Goal: Check status

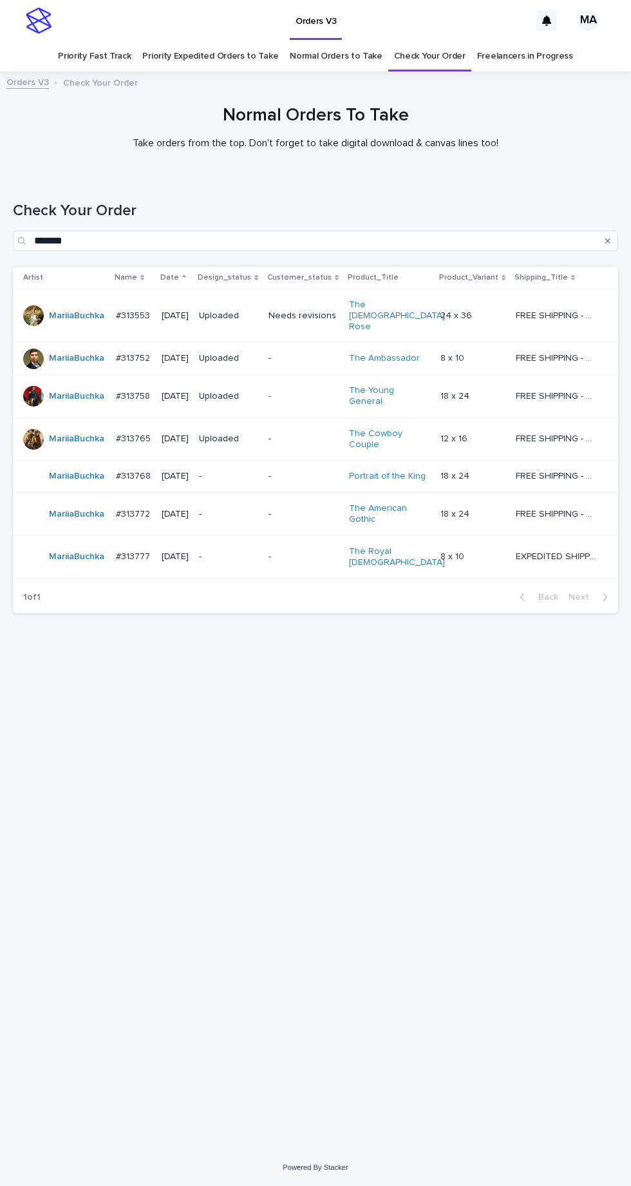
scroll to position [41, 0]
click at [414, 41] on link "Check Your Order" at bounding box center [430, 56] width 72 height 30
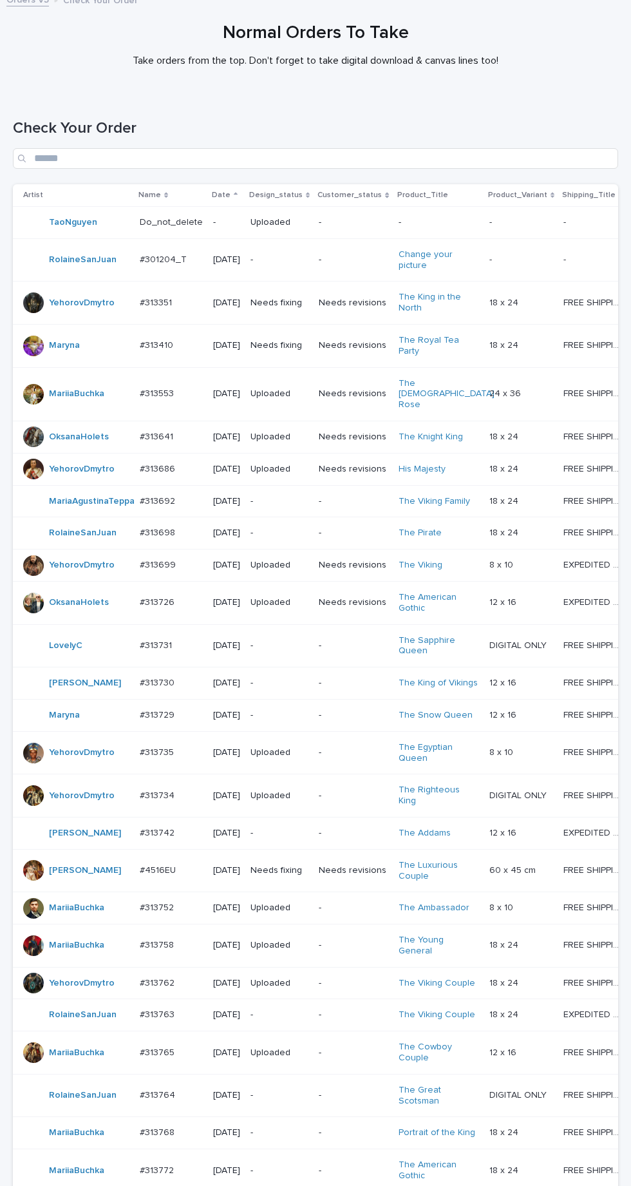
scroll to position [303, 0]
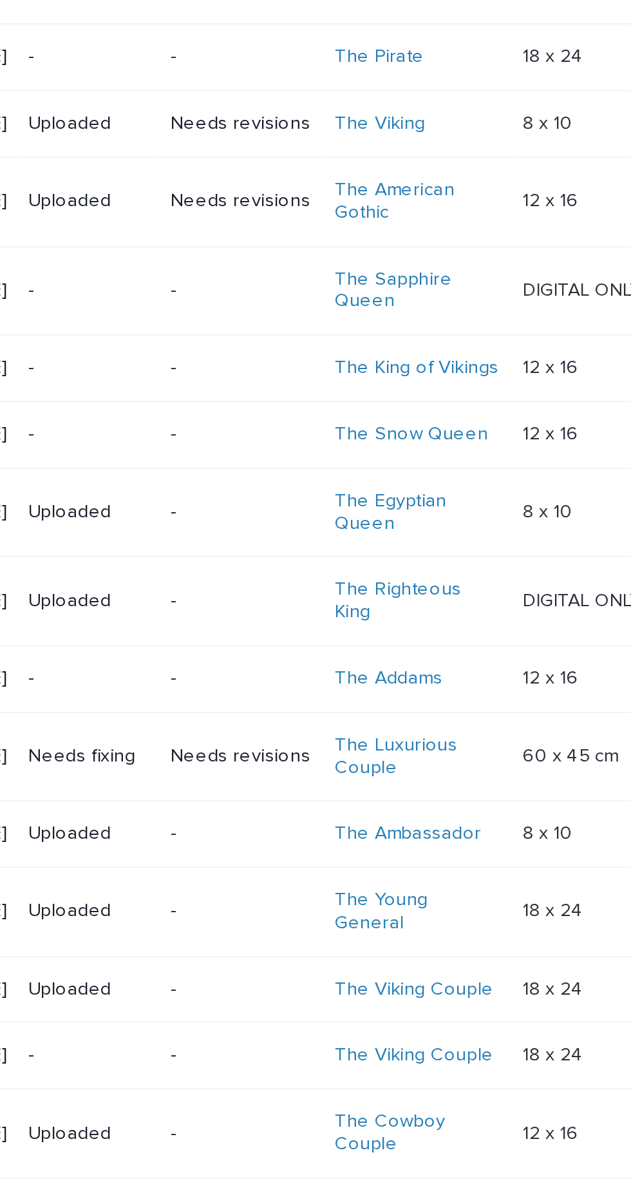
scroll to position [303, 0]
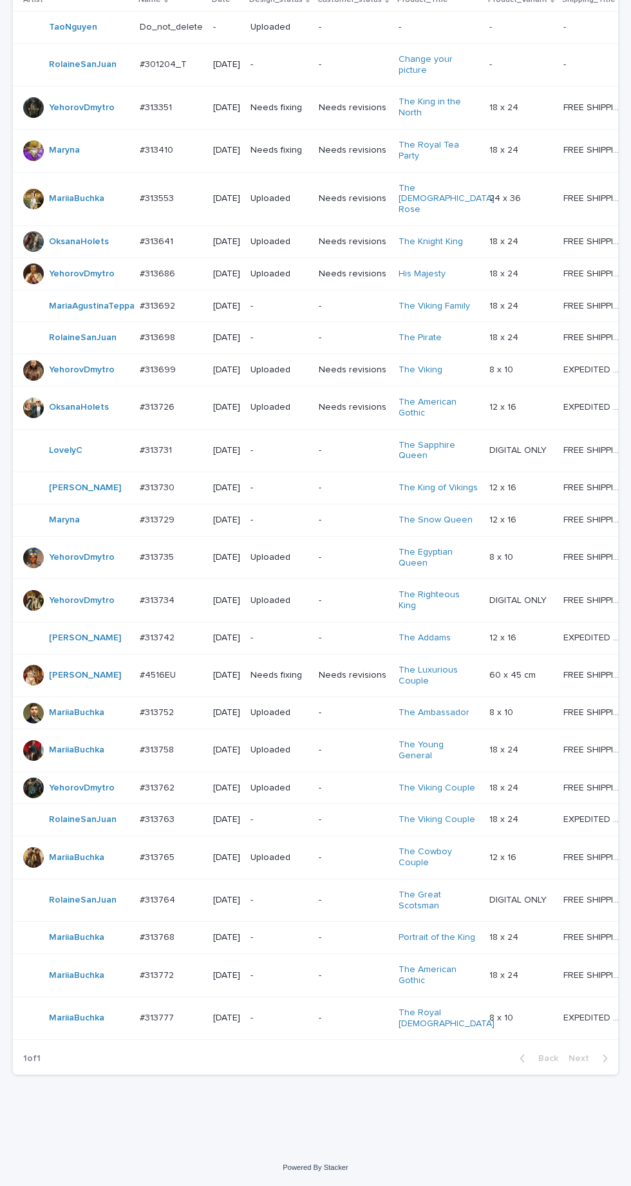
click at [360, 555] on p "-" at bounding box center [353, 557] width 69 height 11
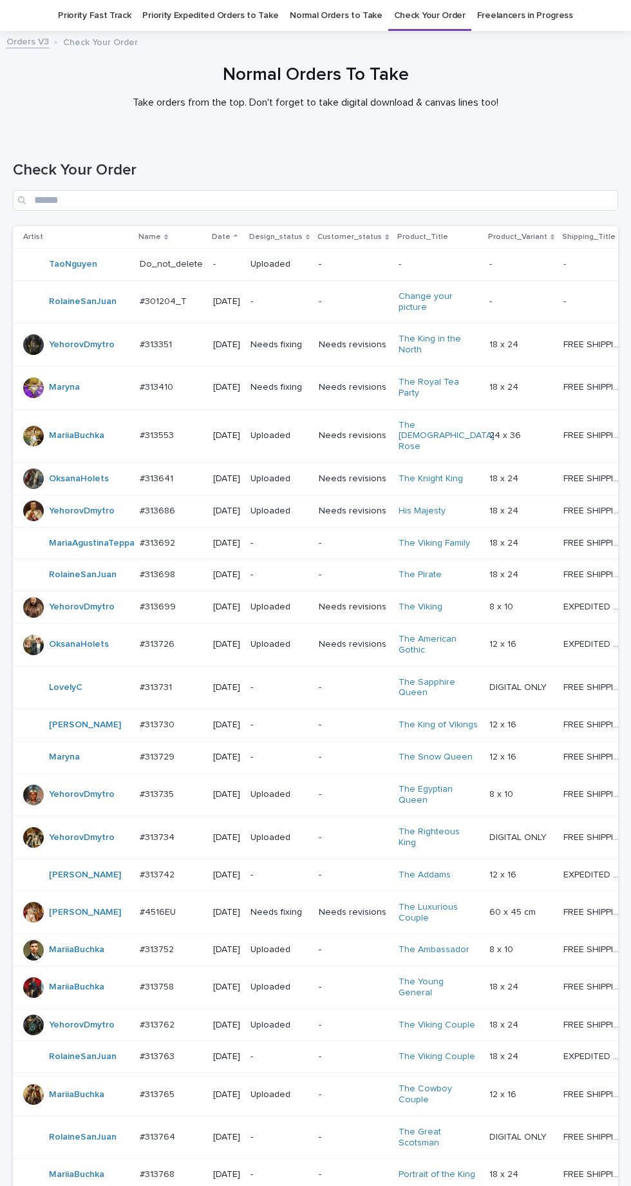
click at [349, 843] on p "-" at bounding box center [353, 837] width 69 height 11
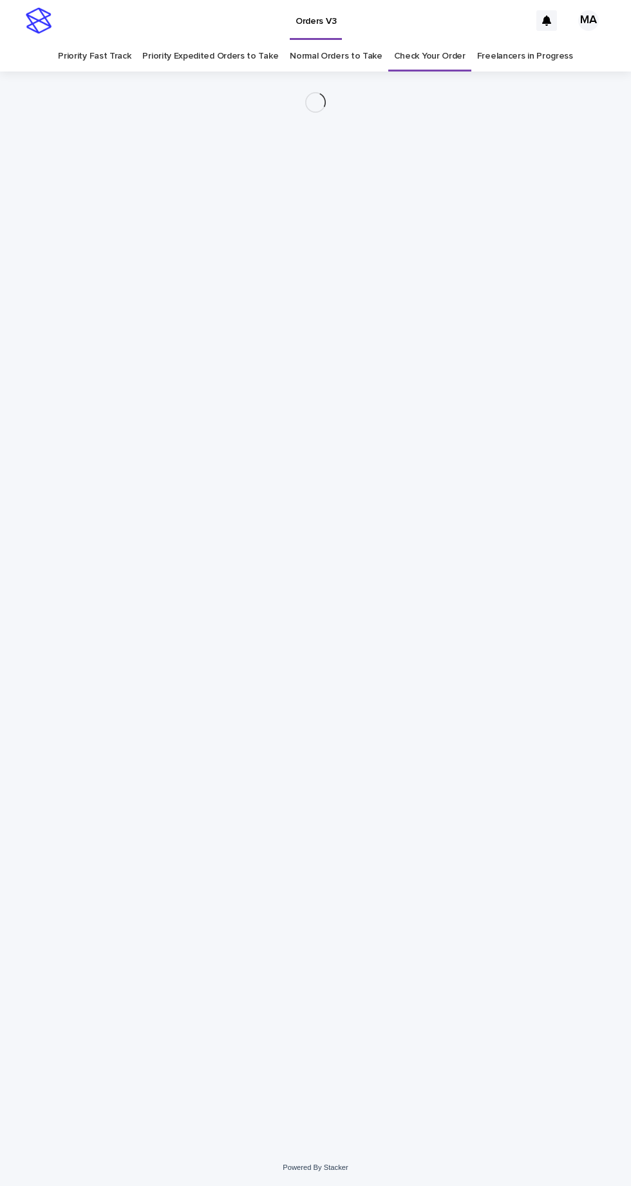
scroll to position [41, 0]
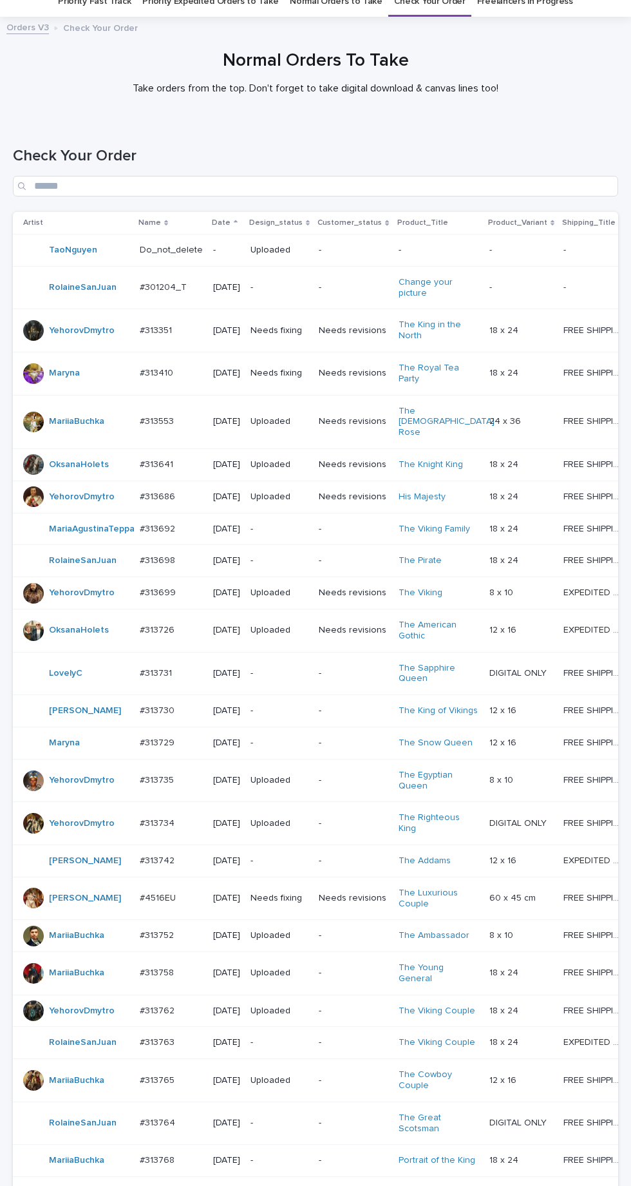
scroll to position [303, 0]
